Goal: Go to known website: Access a specific website the user already knows

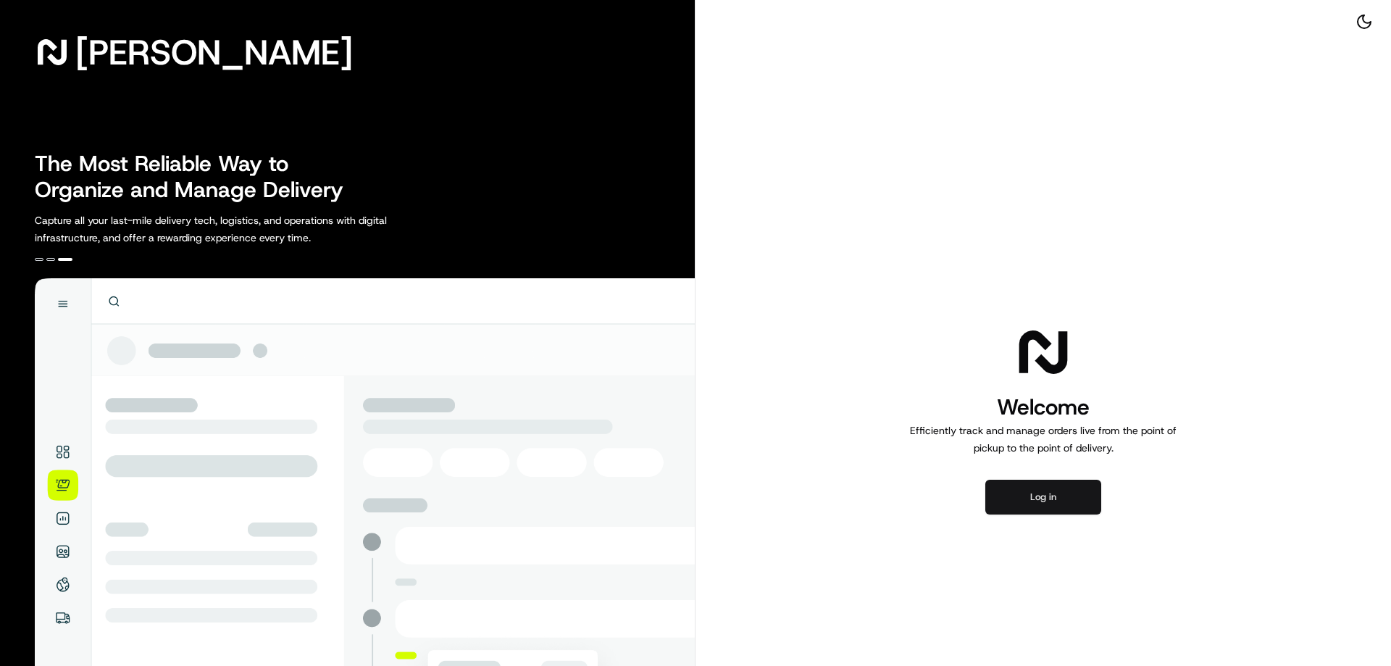
click at [1013, 488] on button "Log in" at bounding box center [1043, 496] width 116 height 35
